Goal: Obtain resource: Obtain resource

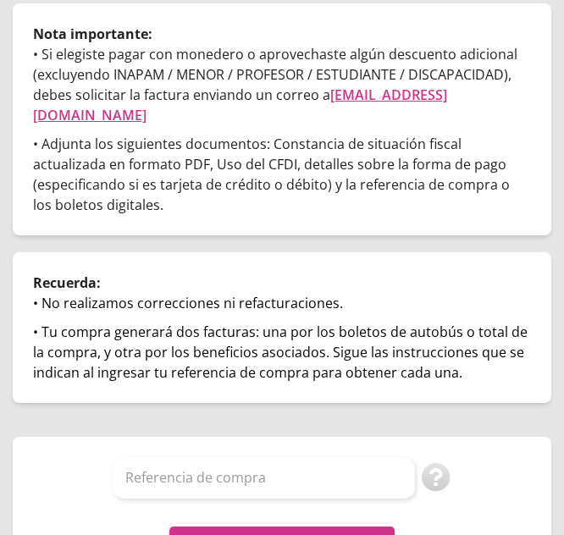
scroll to position [473, 0]
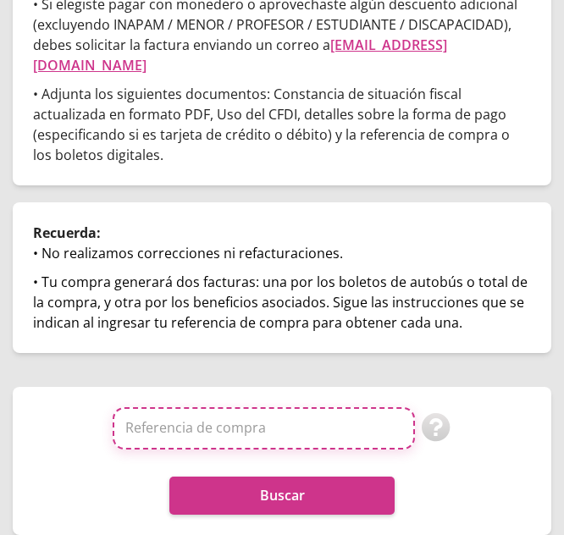
click at [208, 427] on input "Referencia de compra" at bounding box center [264, 428] width 302 height 42
paste input "BoHPqRpZzIk"
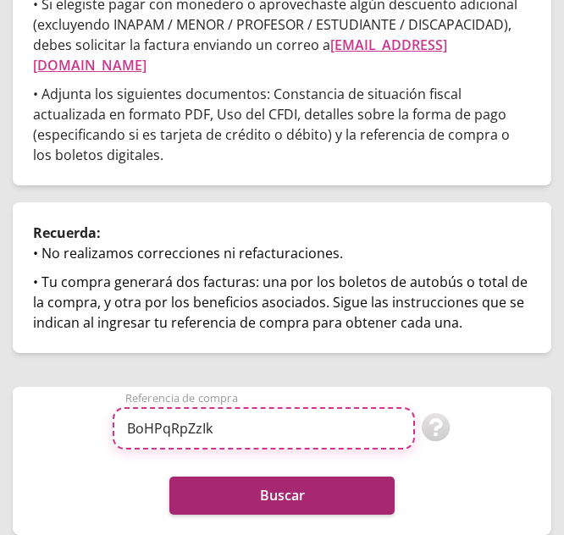
type input "BoHPqRpZzIk"
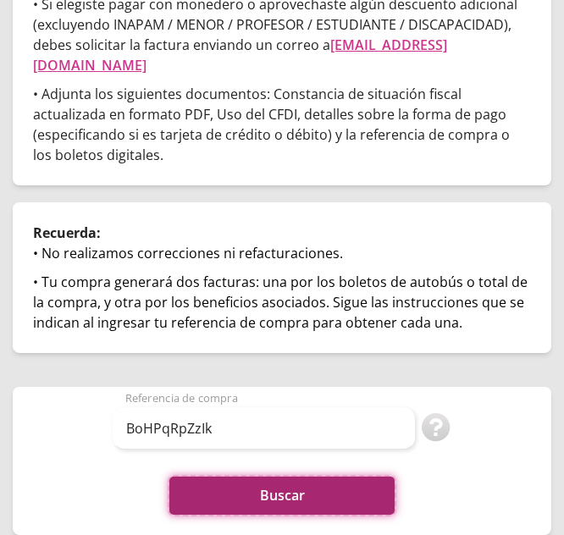
click at [266, 496] on button "Buscar" at bounding box center [282, 496] width 226 height 38
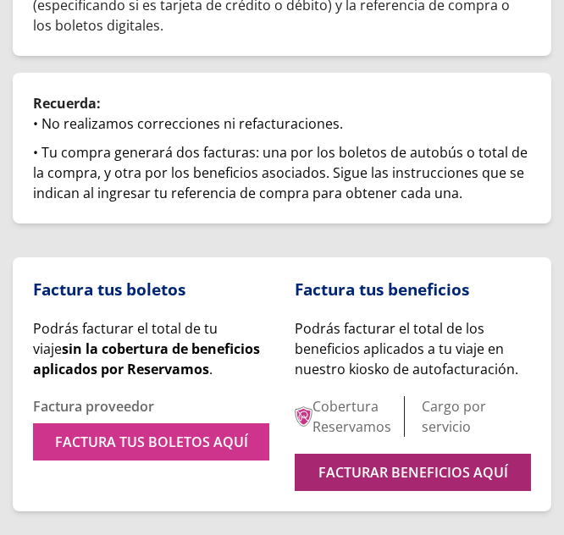
scroll to position [647, 0]
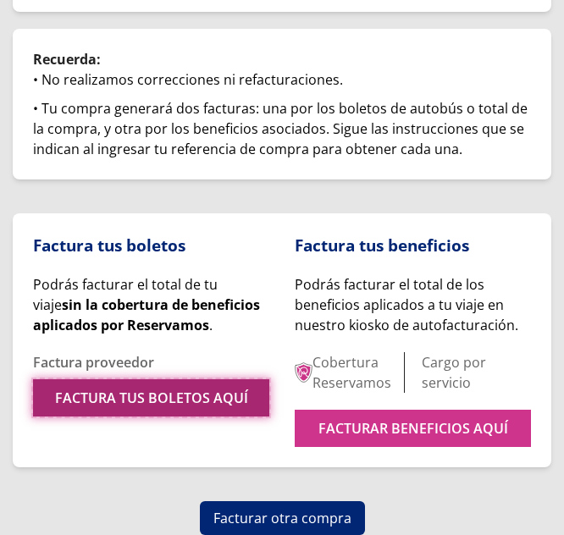
click at [172, 394] on link "FACTURA TUS BOLETOS AQUÍ" at bounding box center [151, 397] width 236 height 37
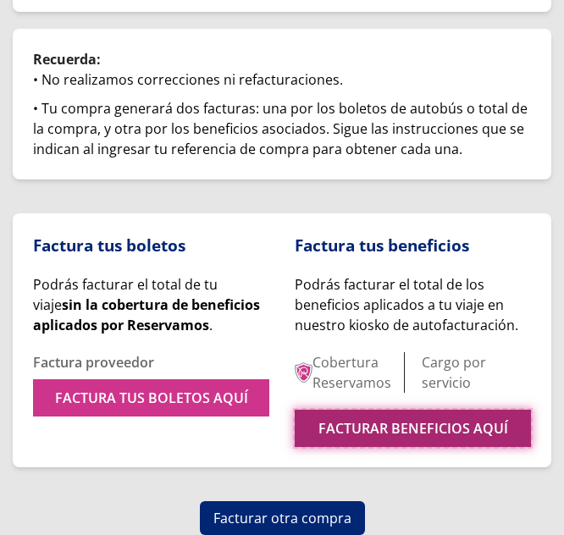
click at [375, 418] on link "FACTURAR BENEFICIOS AQUÍ" at bounding box center [413, 428] width 236 height 37
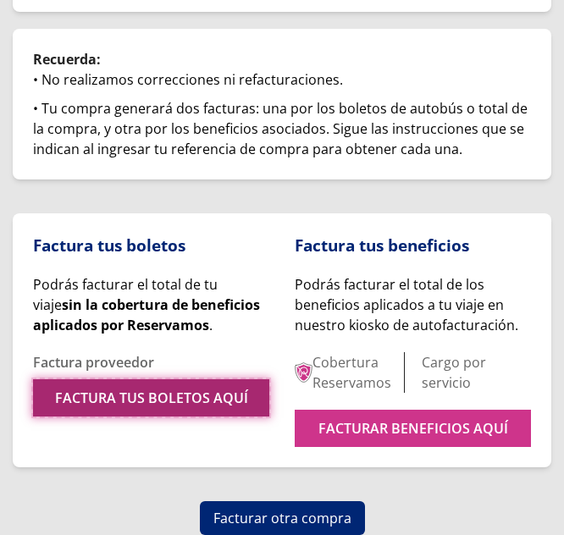
click at [99, 394] on link "FACTURA TUS BOLETOS AQUÍ" at bounding box center [151, 397] width 236 height 37
